Goal: Navigation & Orientation: Find specific page/section

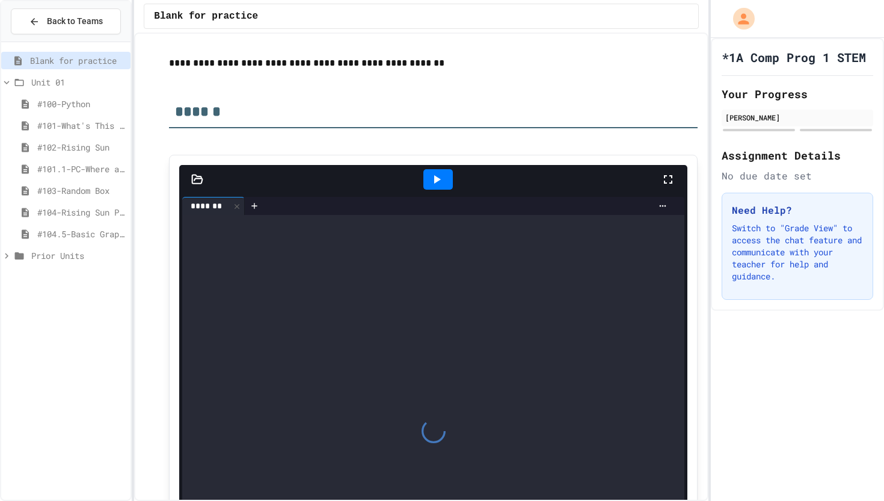
click at [81, 211] on span "#104-Rising Sun Plus" at bounding box center [81, 212] width 88 height 13
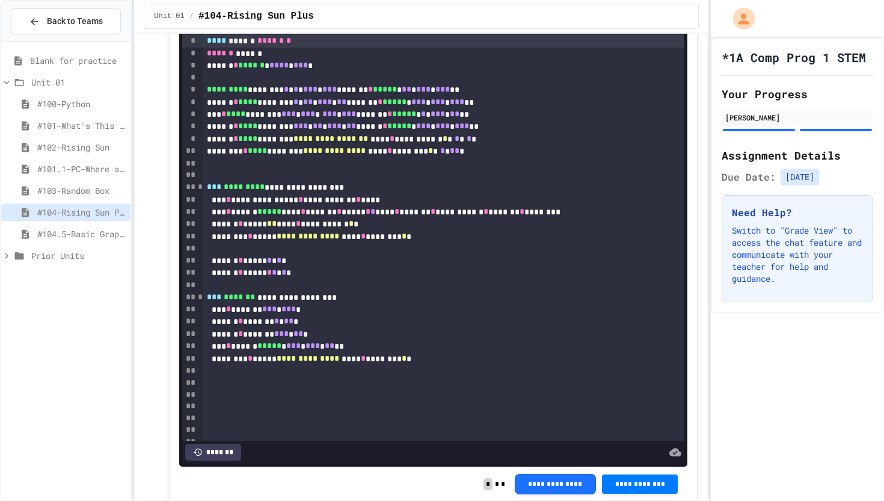
scroll to position [1533, 0]
